Goal: Information Seeking & Learning: Learn about a topic

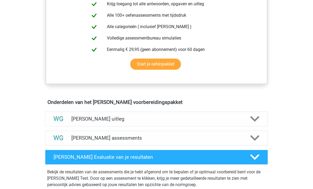
scroll to position [223, 0]
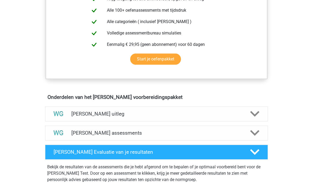
click at [253, 133] on polygon at bounding box center [254, 133] width 9 height 6
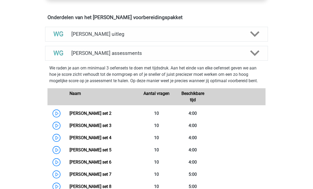
scroll to position [303, 0]
click at [69, 114] on link "[PERSON_NAME] set 2" at bounding box center [90, 113] width 42 height 5
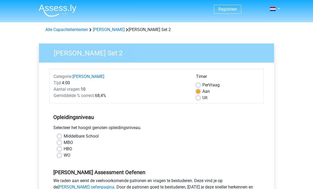
click at [202, 98] on label "Uit" at bounding box center [204, 98] width 5 height 6
click at [200, 98] on input "Uit" at bounding box center [198, 97] width 4 height 5
radio input "true"
click at [64, 153] on label "WO" at bounding box center [67, 155] width 7 height 6
click at [58, 153] on input "WO" at bounding box center [59, 154] width 4 height 5
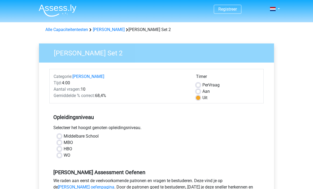
radio input "true"
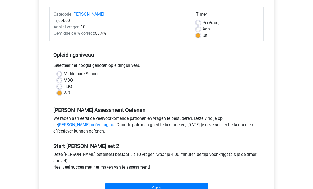
scroll to position [64, 0]
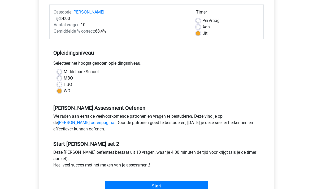
click at [196, 183] on input "Start" at bounding box center [156, 186] width 103 height 10
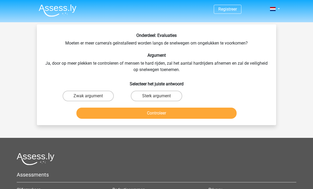
click at [150, 96] on label "Sterk argument" at bounding box center [156, 96] width 51 height 11
click at [156, 96] on input "Sterk argument" at bounding box center [157, 97] width 3 height 3
radio input "true"
click at [157, 115] on button "Controleer" at bounding box center [156, 113] width 160 height 11
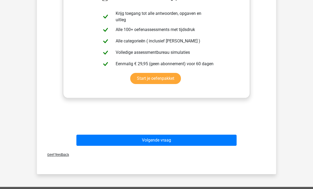
click at [205, 142] on button "Volgende vraag" at bounding box center [156, 140] width 160 height 11
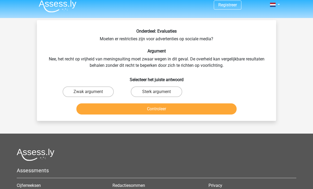
scroll to position [4, 0]
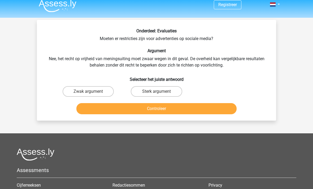
click at [100, 93] on label "Zwak argument" at bounding box center [88, 91] width 51 height 11
click at [92, 93] on input "Zwak argument" at bounding box center [89, 93] width 3 height 3
radio input "true"
click at [106, 105] on button "Controleer" at bounding box center [156, 108] width 160 height 11
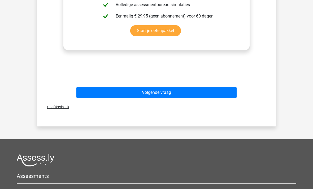
click at [225, 90] on button "Volgende vraag" at bounding box center [156, 92] width 160 height 11
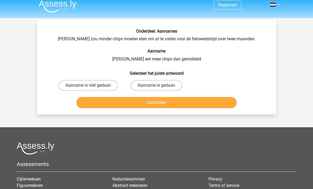
scroll to position [0, 0]
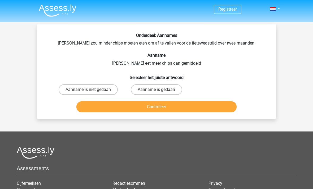
click at [104, 89] on label "Aanname is niet gedaan" at bounding box center [88, 89] width 59 height 11
click at [92, 90] on input "Aanname is niet gedaan" at bounding box center [89, 91] width 3 height 3
radio input "true"
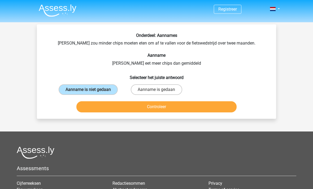
click at [121, 107] on button "Controleer" at bounding box center [156, 106] width 160 height 11
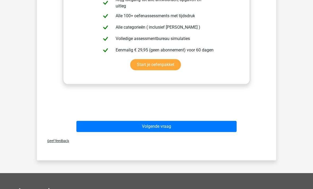
click at [215, 126] on button "Volgende vraag" at bounding box center [156, 126] width 160 height 11
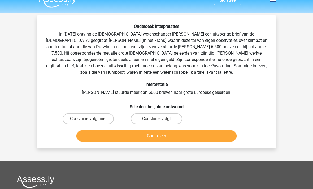
scroll to position [9, 0]
click at [120, 117] on div "Conclusie volgt" at bounding box center [88, 118] width 64 height 11
click at [173, 138] on button "Controleer" at bounding box center [156, 135] width 160 height 11
click at [170, 116] on label "Conclusie volgt" at bounding box center [156, 118] width 51 height 11
click at [160, 119] on input "Conclusie volgt" at bounding box center [157, 120] width 3 height 3
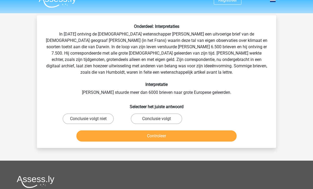
radio input "true"
click at [179, 117] on label "Conclusie volgt" at bounding box center [156, 118] width 51 height 11
click at [160, 119] on input "Conclusie volgt" at bounding box center [157, 120] width 3 height 3
click at [182, 141] on button "Controleer" at bounding box center [156, 135] width 160 height 11
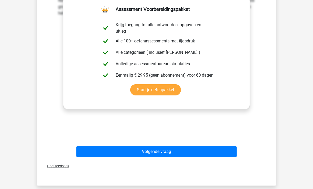
click at [201, 155] on button "Volgende vraag" at bounding box center [156, 151] width 160 height 11
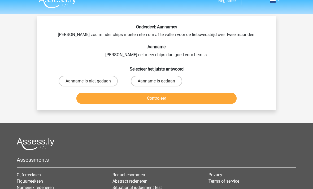
scroll to position [0, 0]
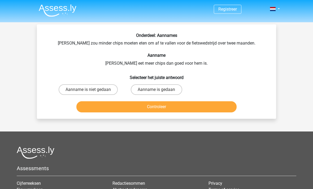
click at [107, 94] on label "Aanname is niet gedaan" at bounding box center [88, 89] width 59 height 11
click at [92, 93] on input "Aanname is niet gedaan" at bounding box center [89, 91] width 3 height 3
radio input "true"
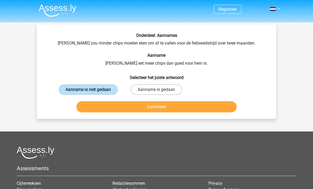
click at [117, 107] on button "Controleer" at bounding box center [156, 106] width 160 height 11
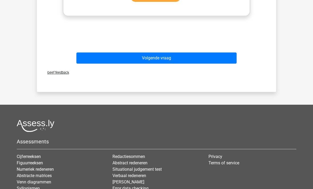
click at [207, 60] on button "Volgende vraag" at bounding box center [156, 58] width 160 height 11
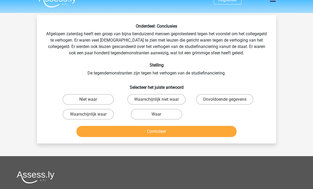
scroll to position [5, 0]
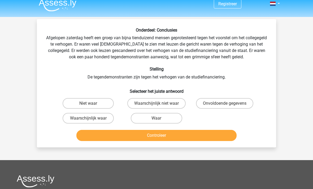
click at [173, 102] on label "Waarschijnlijk niet waar" at bounding box center [156, 103] width 58 height 11
click at [160, 103] on input "Waarschijnlijk niet waar" at bounding box center [157, 104] width 3 height 3
radio input "true"
click at [183, 138] on button "Controleer" at bounding box center [156, 135] width 160 height 11
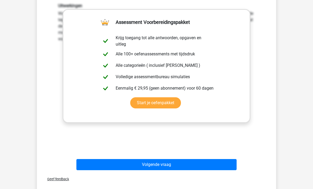
click at [198, 168] on button "Volgende vraag" at bounding box center [156, 164] width 160 height 11
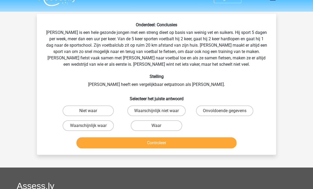
scroll to position [11, 0]
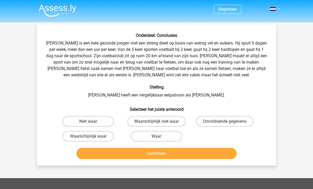
scroll to position [39, 0]
